Goal: Task Accomplishment & Management: Manage account settings

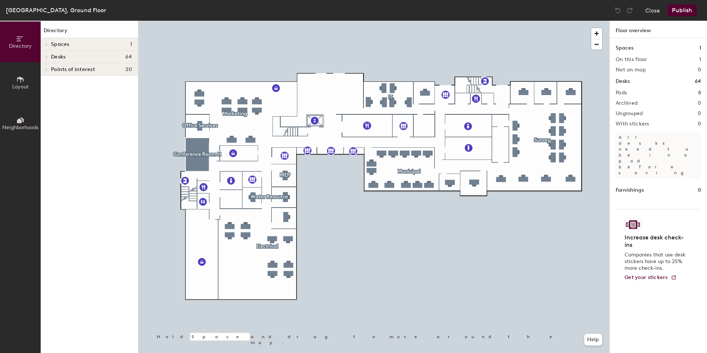
click at [23, 83] on icon at bounding box center [20, 79] width 8 height 8
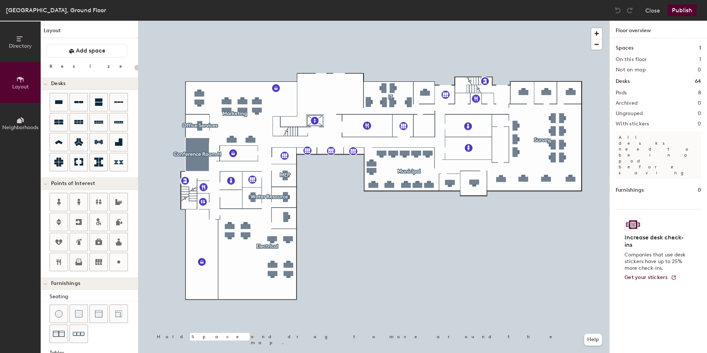
click at [13, 50] on button "Directory" at bounding box center [20, 41] width 41 height 41
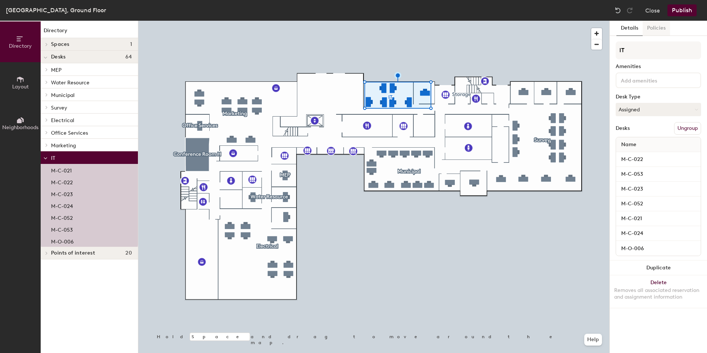
click at [659, 27] on button "Policies" at bounding box center [655, 28] width 27 height 15
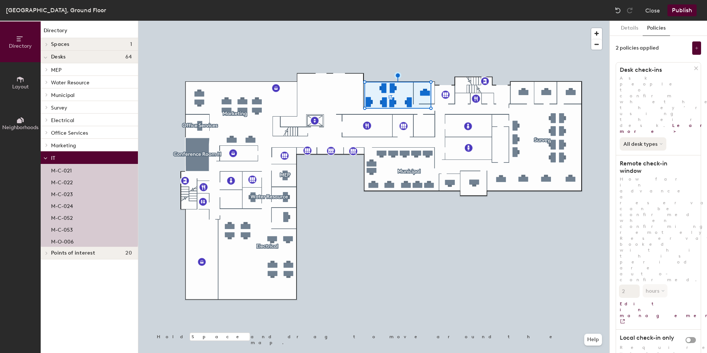
click at [656, 137] on button "All desk types" at bounding box center [642, 143] width 47 height 13
click at [649, 164] on div "Hot/hotel only" at bounding box center [642, 168] width 45 height 9
click at [687, 134] on div "Hot/hotel only" at bounding box center [658, 142] width 85 height 16
click at [676, 8] on button "Publish" at bounding box center [681, 10] width 29 height 12
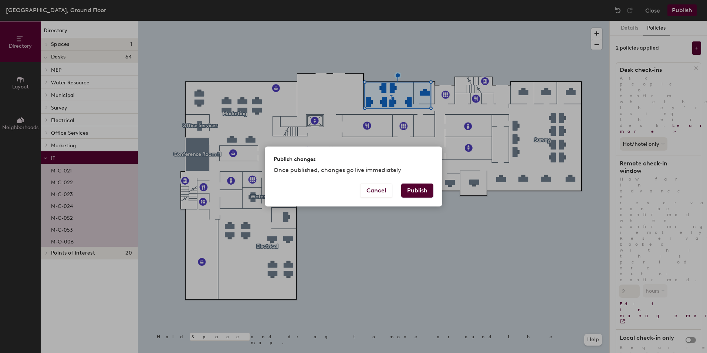
click at [418, 191] on button "Publish" at bounding box center [417, 190] width 32 height 14
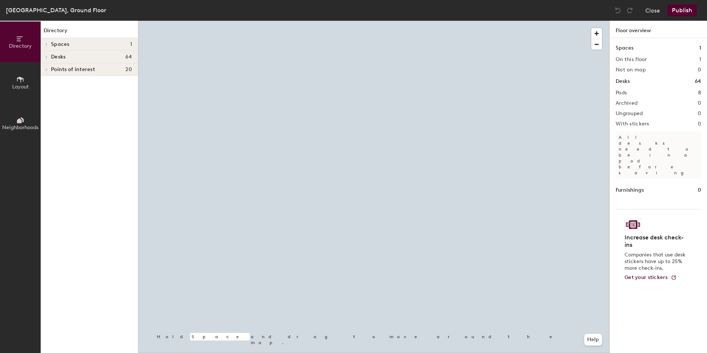
click at [18, 88] on span "Layout" at bounding box center [20, 87] width 17 height 6
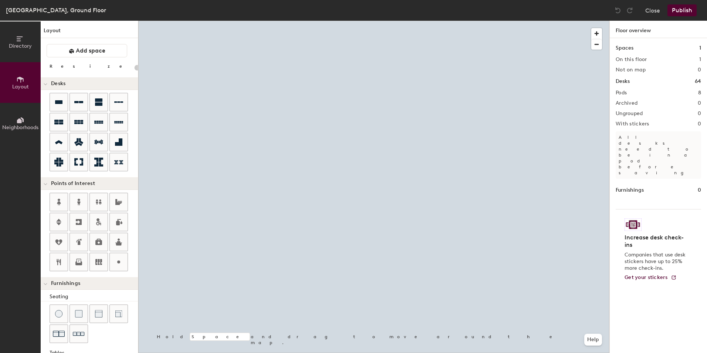
click at [14, 47] on span "Directory" at bounding box center [20, 46] width 23 height 6
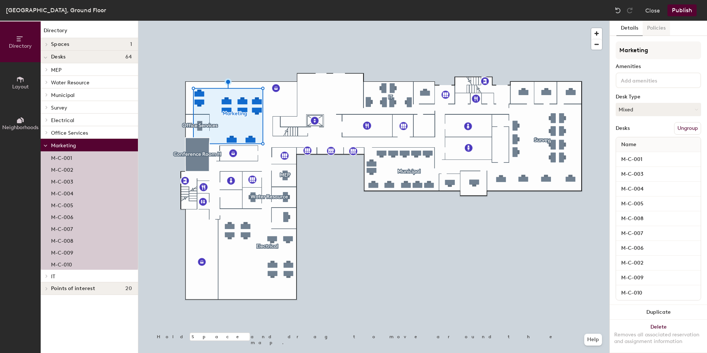
click at [659, 28] on button "Policies" at bounding box center [655, 28] width 27 height 15
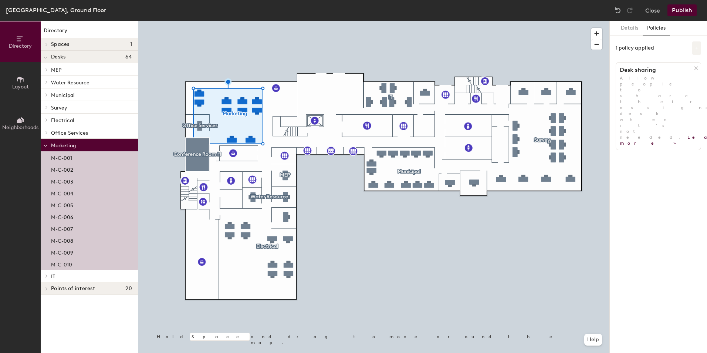
click at [697, 48] on icon at bounding box center [696, 48] width 4 height 4
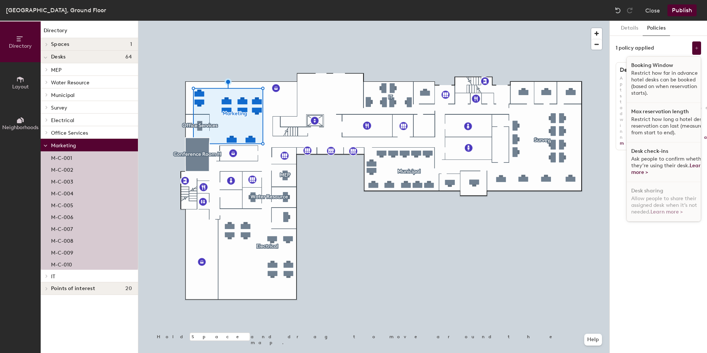
click at [658, 157] on span "Ask people to confirm whether they’re using their desk. Learn more >" at bounding box center [668, 166] width 75 height 20
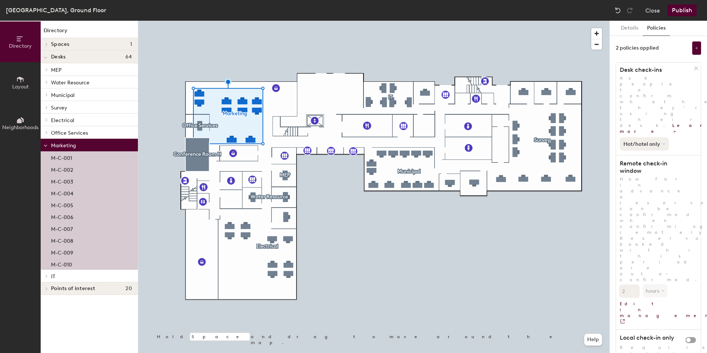
click at [662, 142] on icon at bounding box center [663, 143] width 3 height 3
drag, startPoint x: 633, startPoint y: 118, endPoint x: 650, endPoint y: 120, distance: 17.1
click at [633, 155] on div "All desk types" at bounding box center [642, 159] width 45 height 9
click at [658, 137] on button "All desk types" at bounding box center [642, 143] width 47 height 13
click at [643, 164] on div "Hot/hotel only" at bounding box center [642, 168] width 45 height 9
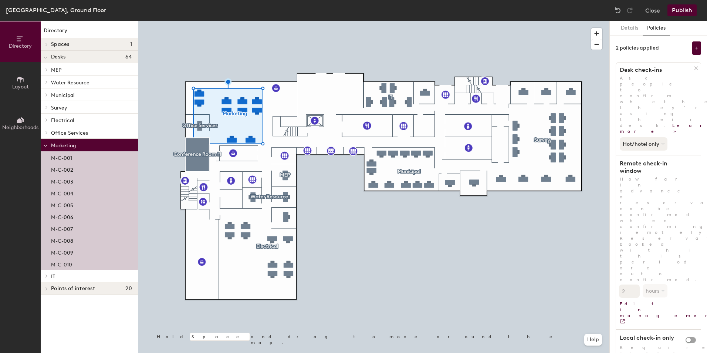
click at [684, 10] on button "Publish" at bounding box center [681, 10] width 29 height 12
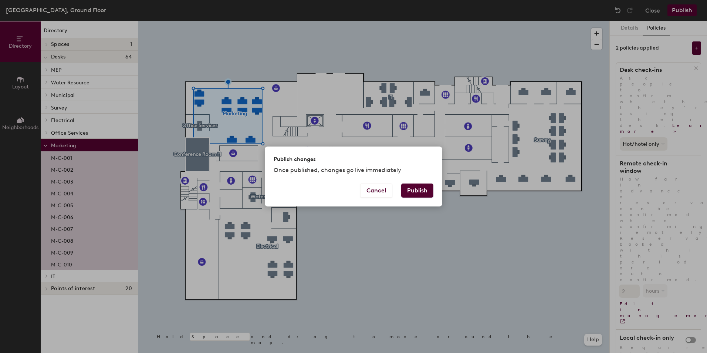
click at [405, 193] on button "Publish" at bounding box center [417, 190] width 32 height 14
